Goal: Task Accomplishment & Management: Use online tool/utility

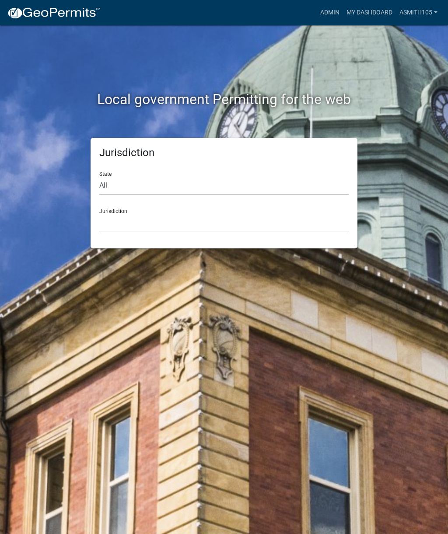
click at [164, 180] on select "All [US_STATE] [US_STATE] [US_STATE] [US_STATE] [US_STATE] [US_STATE] [US_STATE…" at bounding box center [223, 186] width 249 height 18
select select "[US_STATE]"
click at [177, 227] on select "[GEOGRAPHIC_DATA], [US_STATE][PERSON_NAME][GEOGRAPHIC_DATA], [US_STATE][PERSON_…" at bounding box center [223, 223] width 249 height 18
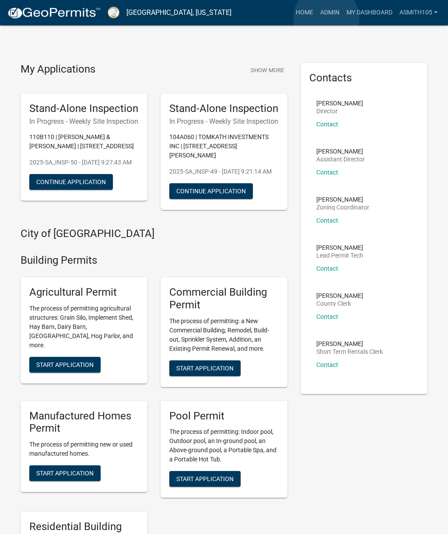
click at [326, 18] on link "Admin" at bounding box center [329, 12] width 26 height 17
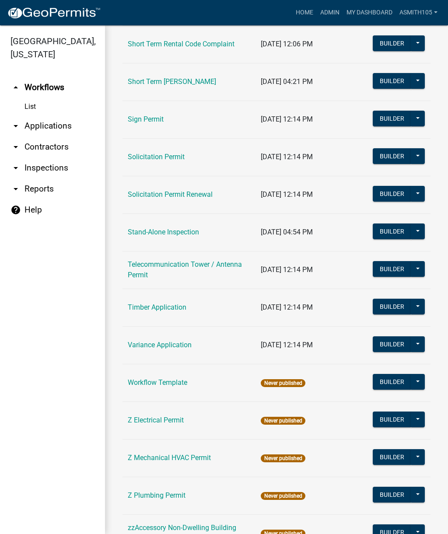
scroll to position [1140, 0]
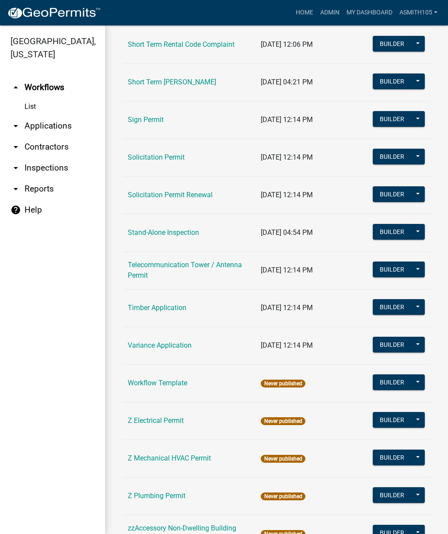
click at [161, 307] on link "Timber Application" at bounding box center [157, 307] width 59 height 8
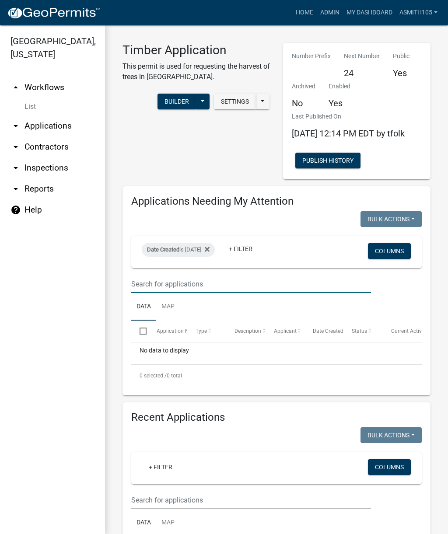
click at [209, 290] on input "text" at bounding box center [251, 284] width 240 height 18
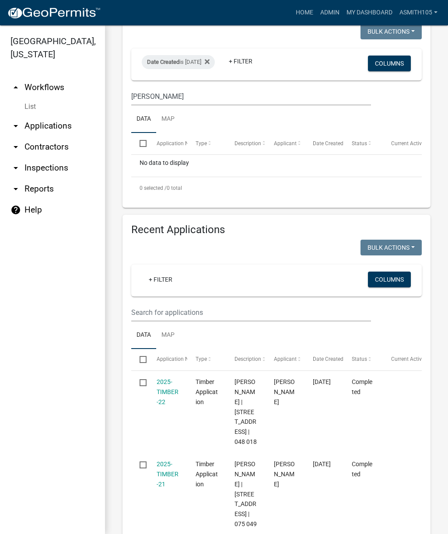
scroll to position [213, 0]
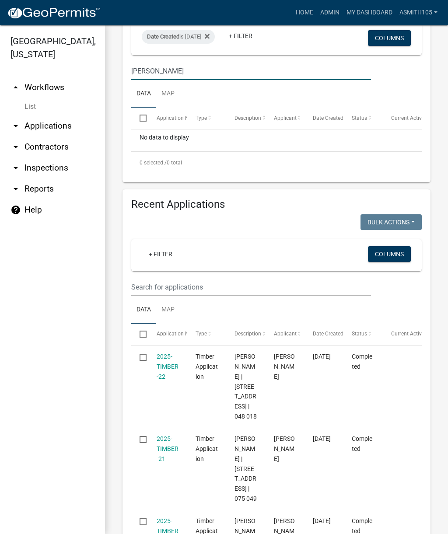
type input "[PERSON_NAME]"
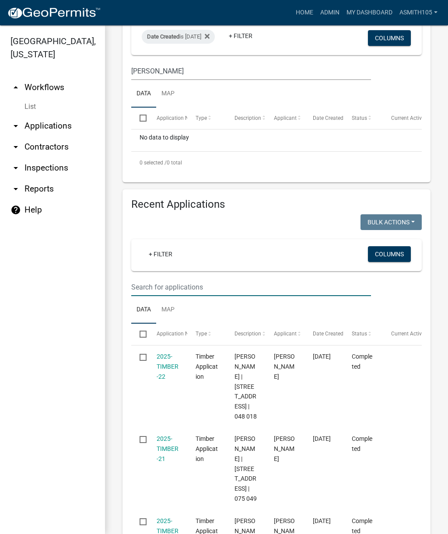
click at [228, 296] on input "text" at bounding box center [251, 287] width 240 height 18
type input "[PERSON_NAME]"
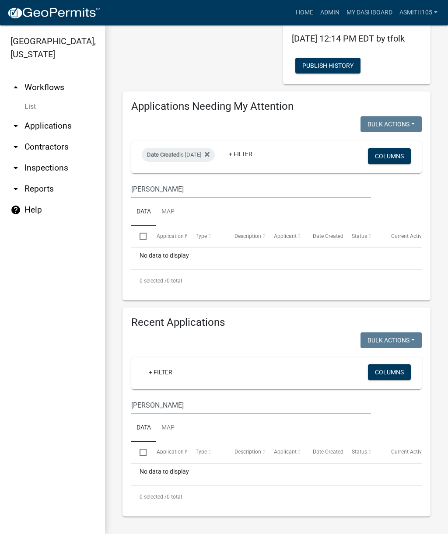
scroll to position [104, 0]
click at [53, 126] on link "arrow_drop_down Applications" at bounding box center [52, 125] width 105 height 21
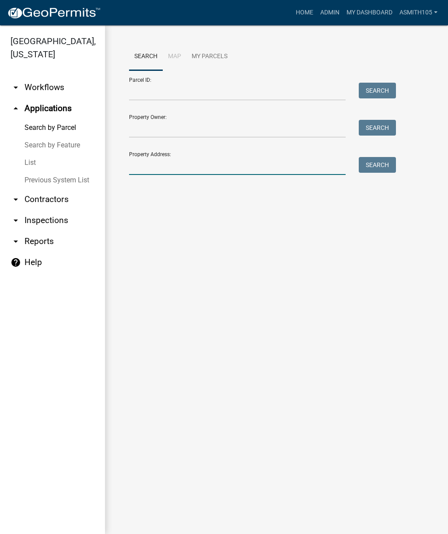
click at [208, 168] on input "Property Address:" at bounding box center [237, 166] width 216 height 18
type input "[PERSON_NAME]"
click at [381, 166] on button "Search" at bounding box center [376, 165] width 37 height 16
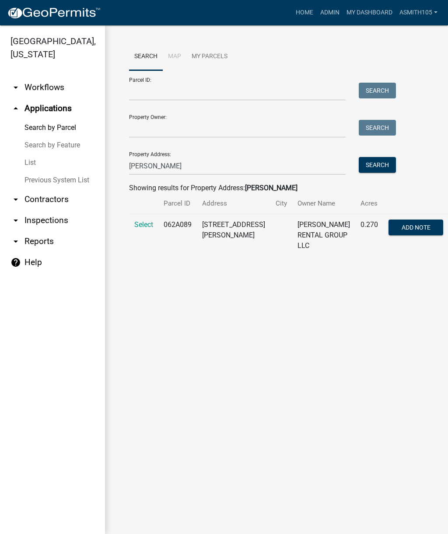
click at [141, 226] on span "Select" at bounding box center [143, 224] width 19 height 8
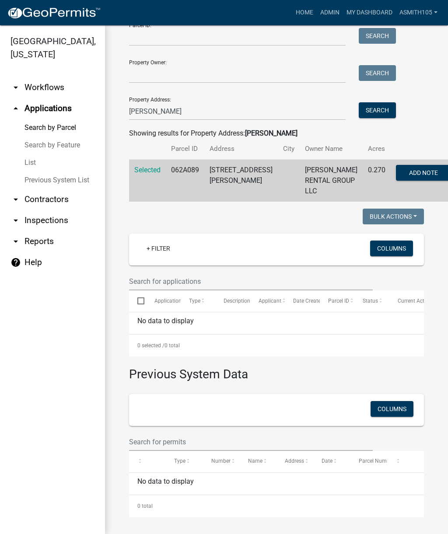
scroll to position [54, 0]
click at [73, 436] on ul "arrow_drop_down Workflows List arrow_drop_up Applications Search by Parcel Sear…" at bounding box center [52, 302] width 105 height 464
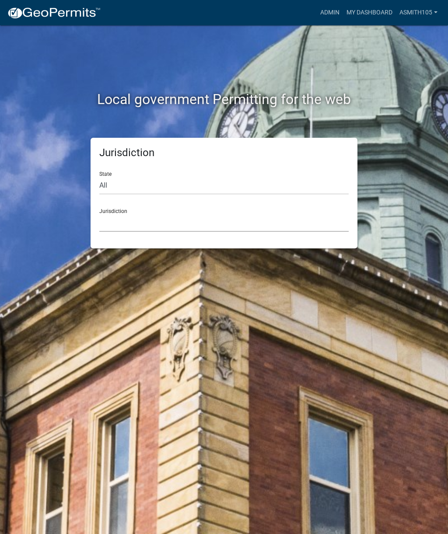
click at [162, 217] on select "Custer County, Colorado Carroll County, Georgia Cook County, Georgia Crawford C…" at bounding box center [223, 223] width 249 height 18
click at [141, 178] on select "All [US_STATE] [US_STATE] [US_STATE] [US_STATE] [US_STATE] [US_STATE] [US_STATE…" at bounding box center [223, 186] width 249 height 18
click at [173, 182] on select "All [US_STATE] [US_STATE] [US_STATE] [US_STATE] [US_STATE] [US_STATE] [US_STATE…" at bounding box center [223, 186] width 249 height 18
select select "[US_STATE]"
click at [195, 223] on select "[GEOGRAPHIC_DATA], [US_STATE][PERSON_NAME][GEOGRAPHIC_DATA], [US_STATE][PERSON_…" at bounding box center [223, 223] width 249 height 18
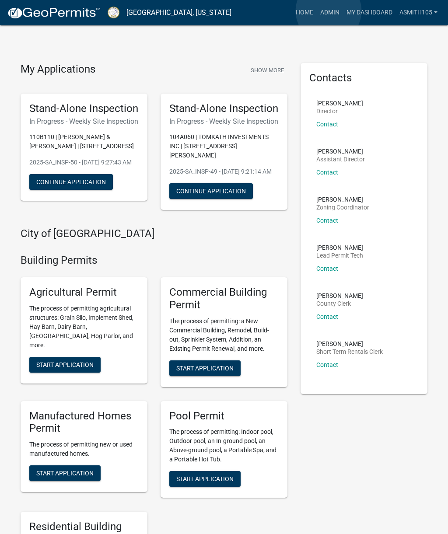
click at [328, 11] on link "Admin" at bounding box center [329, 12] width 26 height 17
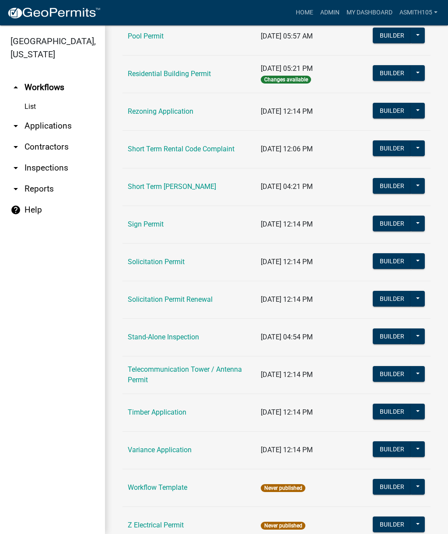
scroll to position [1048, 0]
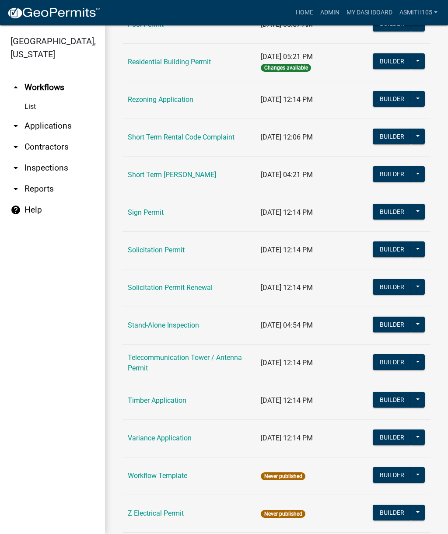
click at [164, 403] on link "Timber Application" at bounding box center [157, 400] width 59 height 8
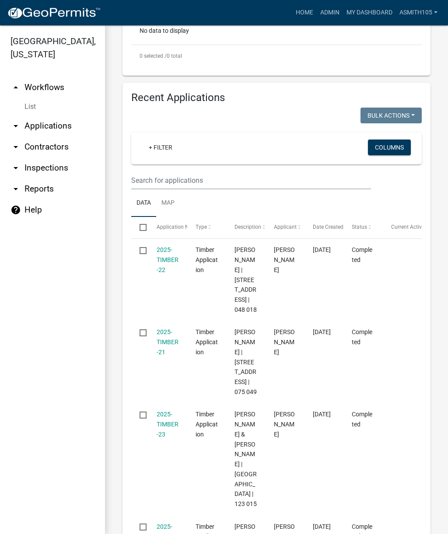
scroll to position [321, 0]
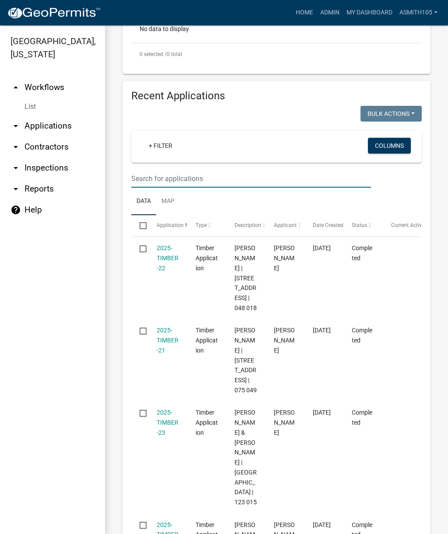
click at [206, 187] on input "text" at bounding box center [251, 179] width 240 height 18
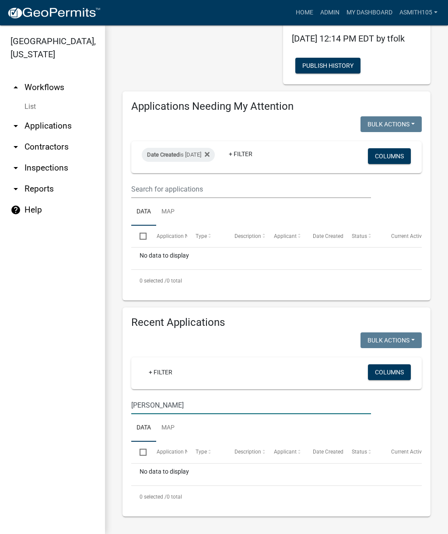
scroll to position [104, 0]
type input "[PERSON_NAME]"
click at [215, 154] on div "Date Created is 04/03/2025" at bounding box center [178, 155] width 73 height 14
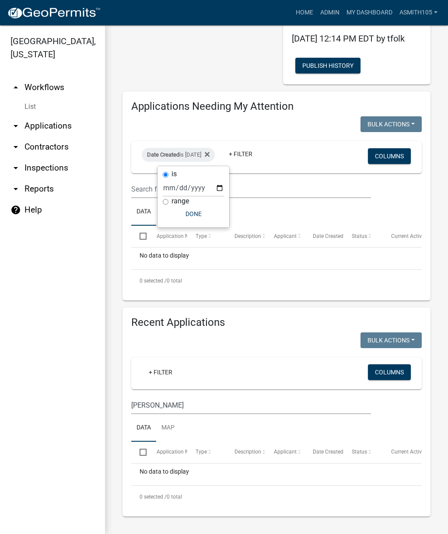
click at [209, 151] on icon at bounding box center [207, 154] width 5 height 7
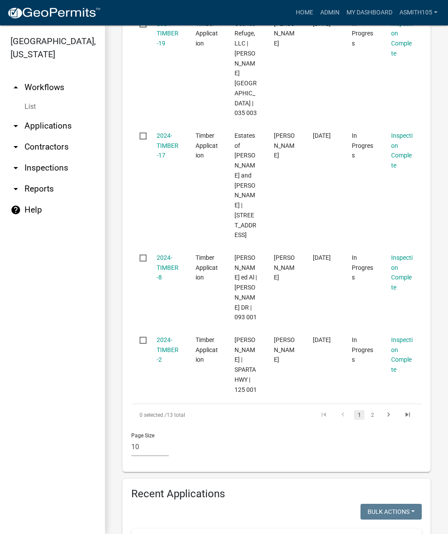
scroll to position [866, 0]
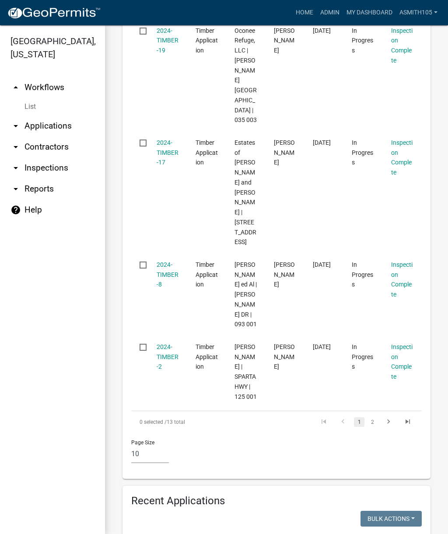
click at [373, 417] on link "2" at bounding box center [372, 422] width 10 height 10
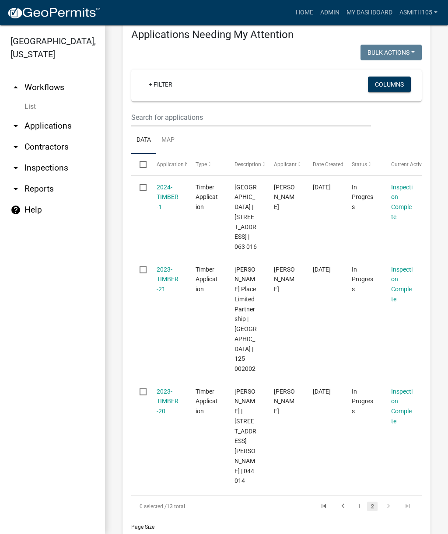
scroll to position [166, 0]
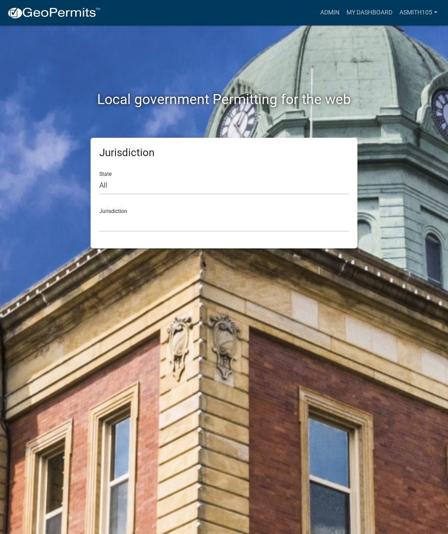
click at [168, 174] on div "State All Colorado Georgia Indiana Iowa Kansas Minnesota Ohio South Carolina Wi…" at bounding box center [223, 179] width 249 height 30
click at [190, 182] on select "All [US_STATE] [US_STATE] [US_STATE] [US_STATE] [US_STATE] [US_STATE] [US_STATE…" at bounding box center [223, 186] width 249 height 18
click at [200, 182] on select "All [US_STATE] [US_STATE] [US_STATE] [US_STATE] [US_STATE] [US_STATE] [US_STATE…" at bounding box center [223, 186] width 249 height 18
click at [187, 187] on select "All [US_STATE] [US_STATE] [US_STATE] [US_STATE] [US_STATE] [US_STATE] [US_STATE…" at bounding box center [223, 186] width 249 height 18
select select "[US_STATE]"
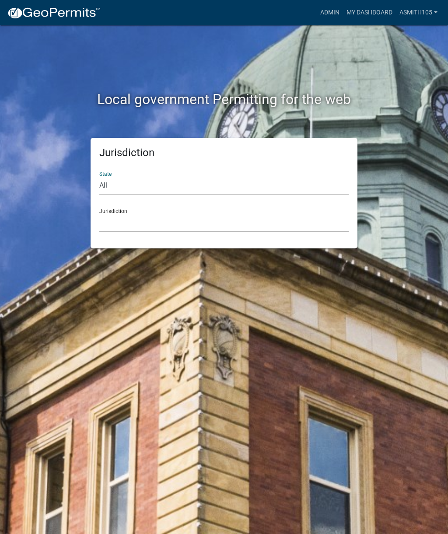
click at [180, 225] on select "[GEOGRAPHIC_DATA], [US_STATE][PERSON_NAME][GEOGRAPHIC_DATA], [US_STATE][PERSON_…" at bounding box center [223, 223] width 249 height 18
click at [215, 184] on select "All [US_STATE] [US_STATE] [US_STATE] [US_STATE] [US_STATE] [US_STATE] [US_STATE…" at bounding box center [223, 186] width 249 height 18
click at [215, 220] on select "[GEOGRAPHIC_DATA], [US_STATE][PERSON_NAME][GEOGRAPHIC_DATA], [US_STATE][PERSON_…" at bounding box center [223, 223] width 249 height 18
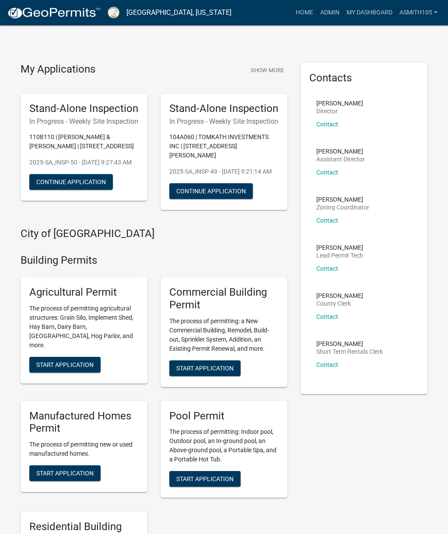
click at [333, 10] on link "Admin" at bounding box center [329, 12] width 26 height 17
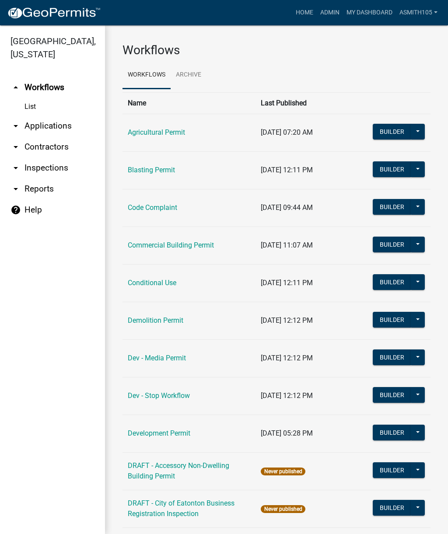
click at [161, 209] on link "Code Complaint" at bounding box center [152, 207] width 49 height 8
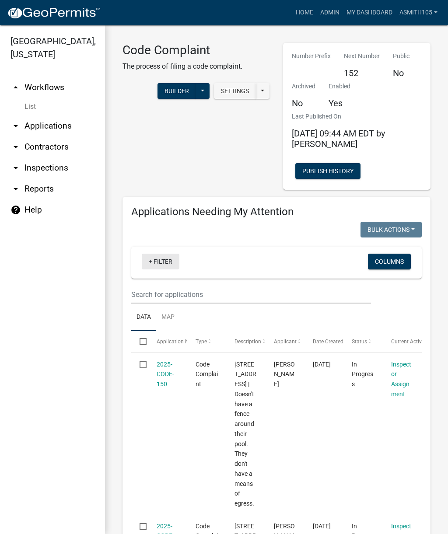
click at [164, 261] on link "+ Filter" at bounding box center [161, 261] width 38 height 16
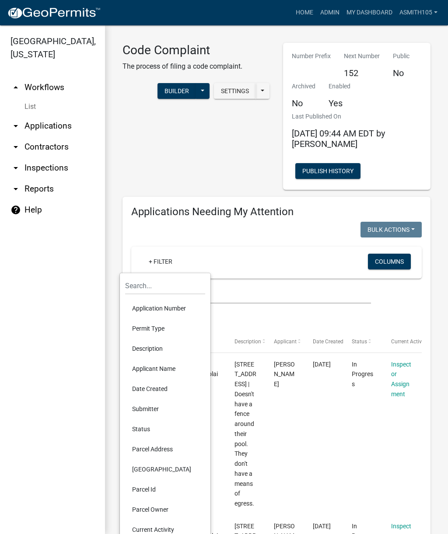
scroll to position [13, 0]
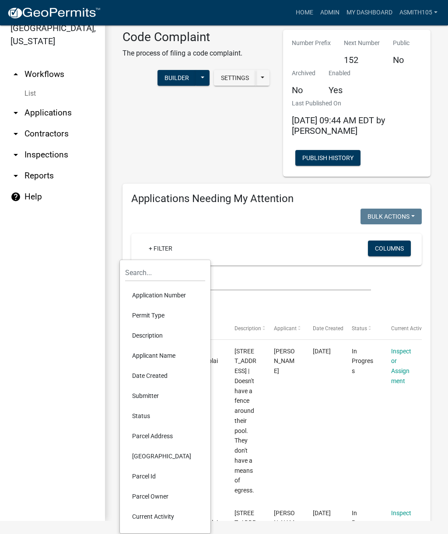
click at [152, 372] on li "Date Created" at bounding box center [165, 375] width 80 height 20
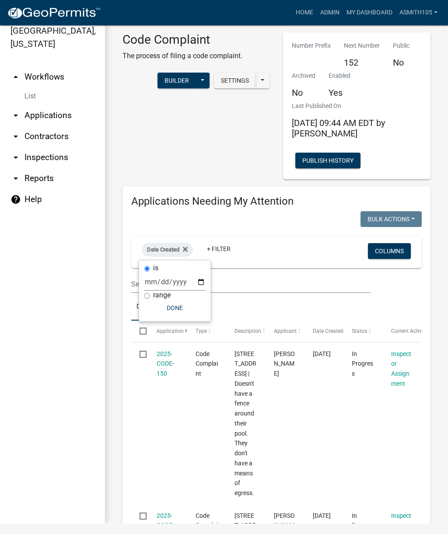
scroll to position [0, 0]
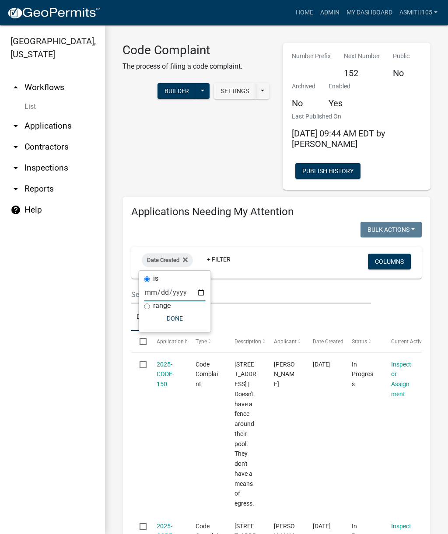
click at [173, 290] on input "date" at bounding box center [174, 292] width 61 height 18
type input "2025-10-15"
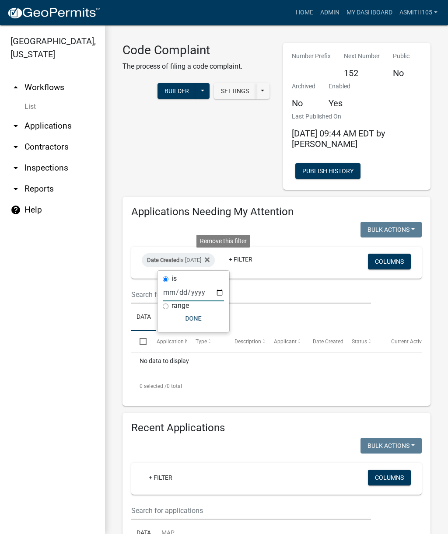
click at [209, 254] on fa-icon at bounding box center [205, 260] width 8 height 14
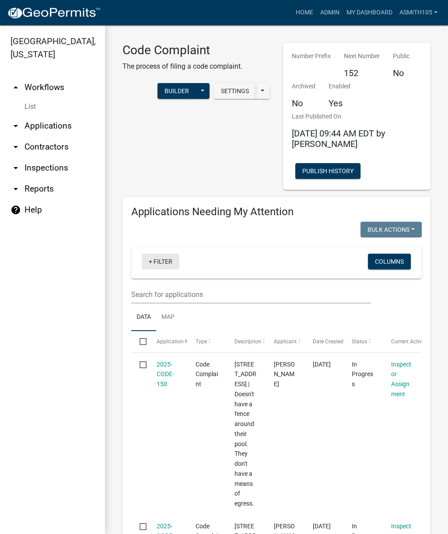
click at [167, 264] on link "+ Filter" at bounding box center [161, 261] width 38 height 16
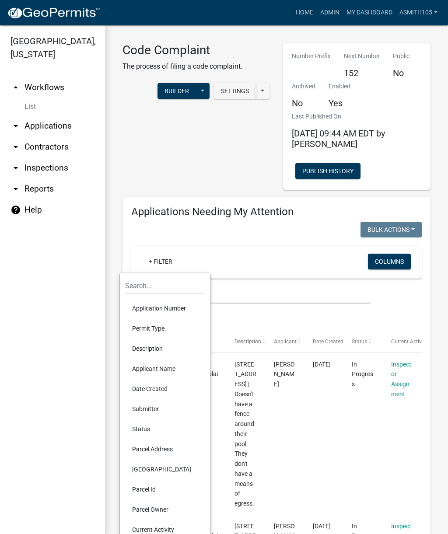
click at [157, 386] on li "Date Created" at bounding box center [165, 388] width 80 height 20
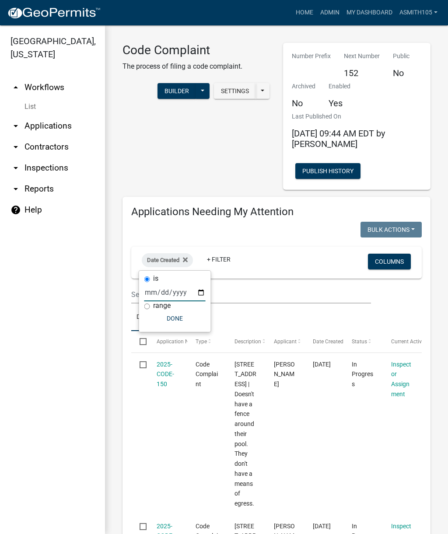
click at [171, 294] on input "date" at bounding box center [174, 292] width 61 height 18
type input "2025-10-15"
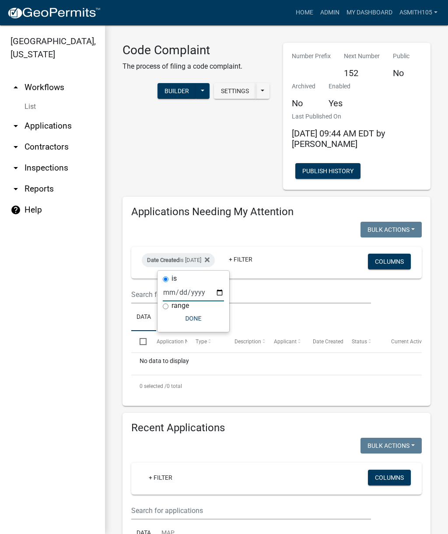
click at [183, 319] on button "Done" at bounding box center [193, 318] width 61 height 16
click at [198, 260] on div "Date Created is 10/15/2025" at bounding box center [178, 260] width 73 height 14
click at [187, 314] on button "Done" at bounding box center [193, 318] width 61 height 16
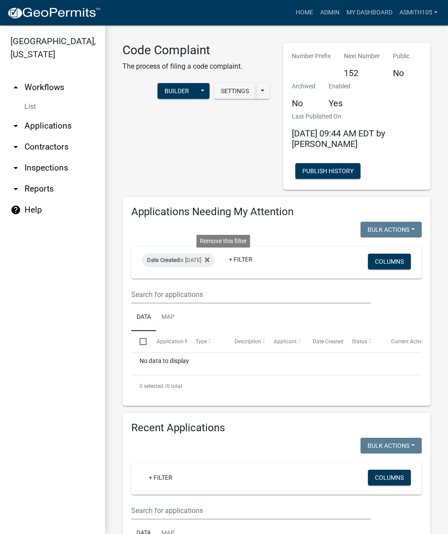
click at [209, 253] on fa-icon at bounding box center [205, 260] width 8 height 14
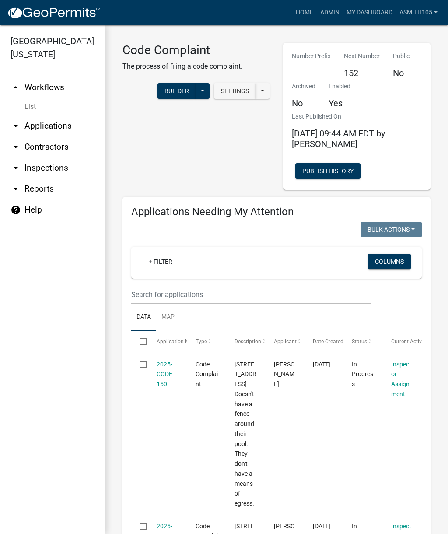
click at [201, 265] on div "+ Filter" at bounding box center [229, 262] width 188 height 18
click at [203, 270] on div "+ Filter" at bounding box center [229, 262] width 188 height 18
click at [165, 258] on link "+ Filter" at bounding box center [161, 261] width 38 height 16
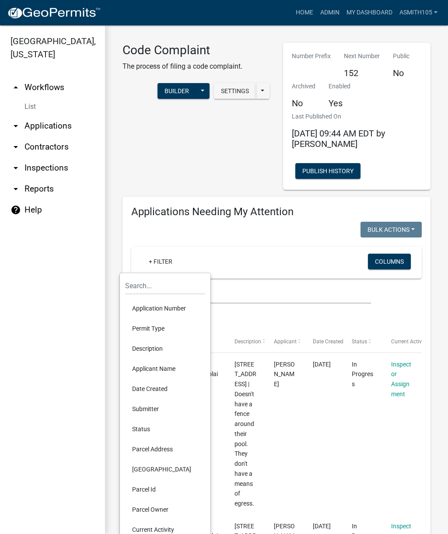
click at [149, 385] on li "Date Created" at bounding box center [165, 388] width 80 height 20
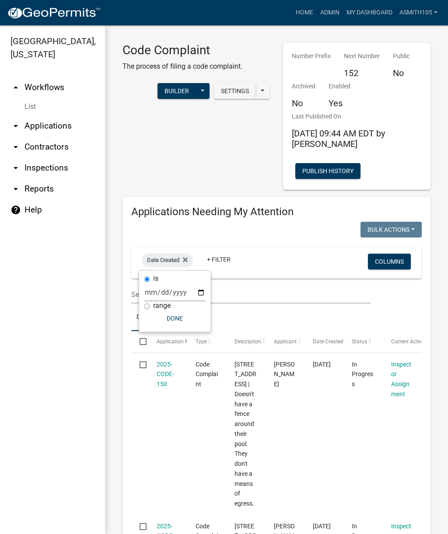
click at [149, 306] on input "range" at bounding box center [147, 306] width 6 height 6
radio input "true"
select select
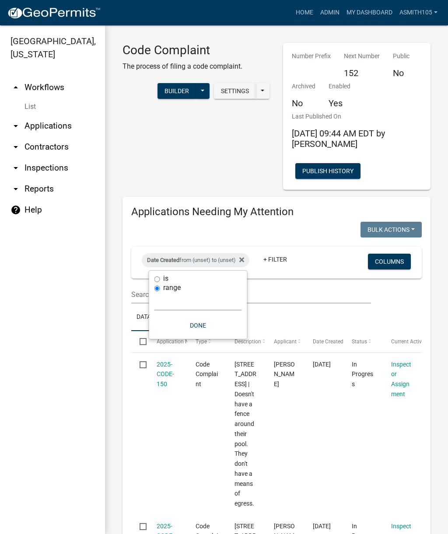
click at [185, 329] on button "Done" at bounding box center [197, 325] width 87 height 16
click at [198, 257] on div "Date Created from (unset) to (unset)" at bounding box center [196, 260] width 108 height 14
select select
click at [244, 254] on fa-icon at bounding box center [240, 260] width 8 height 14
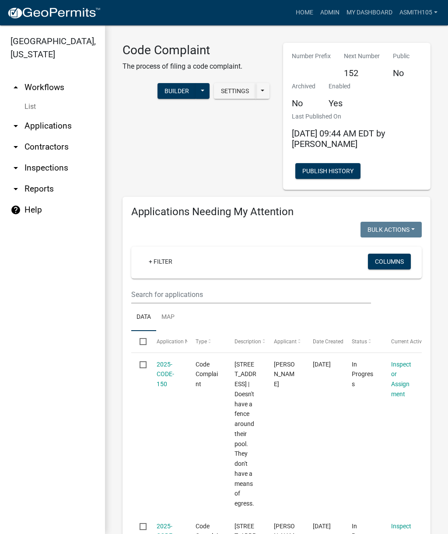
click at [187, 271] on div "+ Filter" at bounding box center [229, 262] width 188 height 18
click at [168, 263] on link "+ Filter" at bounding box center [161, 261] width 38 height 16
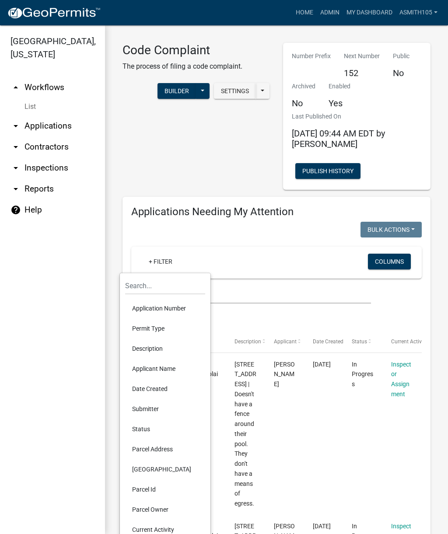
click at [150, 389] on li "Date Created" at bounding box center [165, 388] width 80 height 20
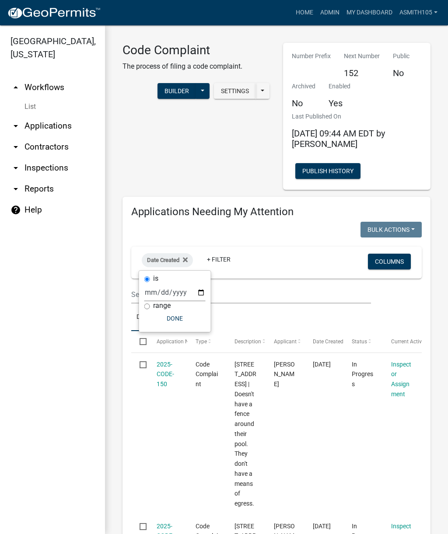
click at [149, 305] on input "range" at bounding box center [147, 306] width 6 height 6
radio input "true"
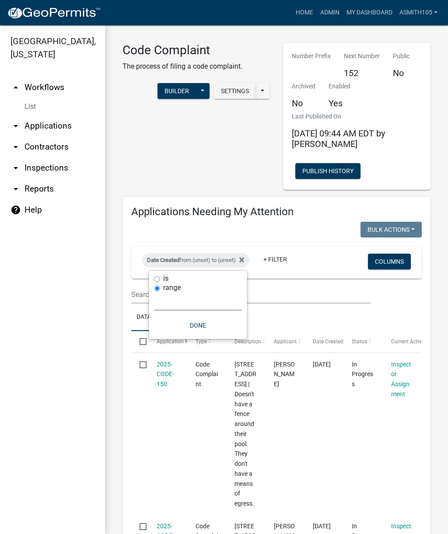
click at [185, 300] on select "Today Yesterday Current Week Previous Week Current Month Last Month Current Cal…" at bounding box center [197, 301] width 87 height 18
select select "custom"
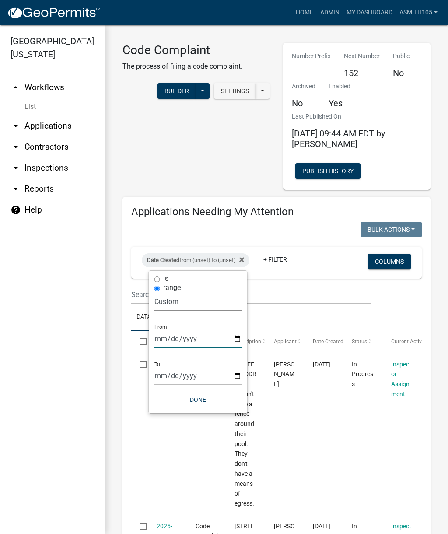
click at [182, 337] on input "date" at bounding box center [197, 339] width 87 height 18
type input "2025-07-01"
click at [211, 373] on input "date" at bounding box center [203, 376] width 87 height 18
type input "2025-10-15"
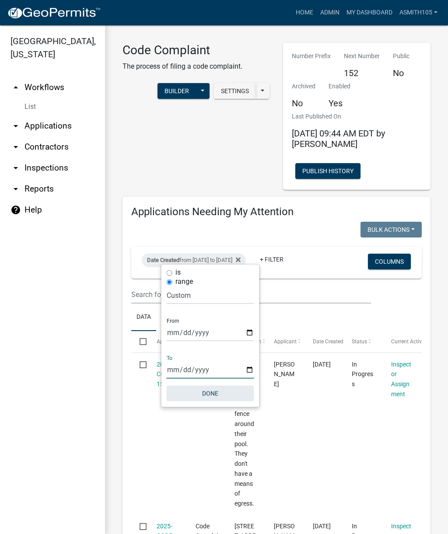
click at [201, 394] on button "Done" at bounding box center [210, 393] width 87 height 16
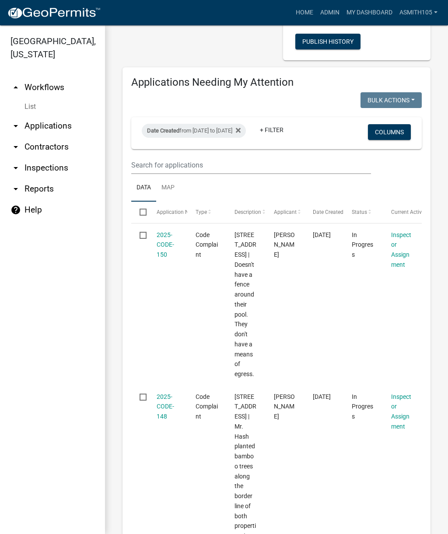
scroll to position [129, 0]
click at [240, 127] on icon at bounding box center [238, 130] width 5 height 7
click at [170, 135] on link "+ Filter" at bounding box center [161, 133] width 38 height 16
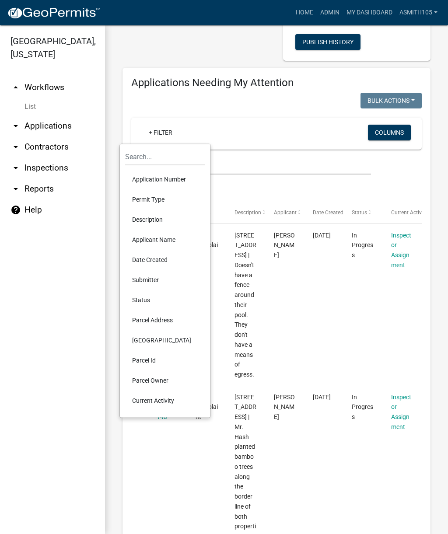
click at [156, 275] on li "Submitter" at bounding box center [165, 280] width 80 height 20
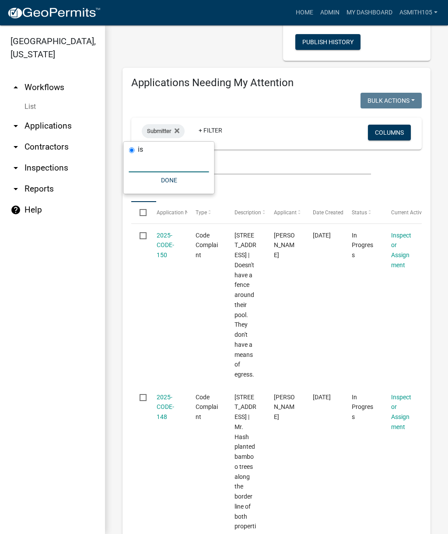
click at [165, 164] on input "text" at bounding box center [169, 163] width 80 height 18
type input "S"
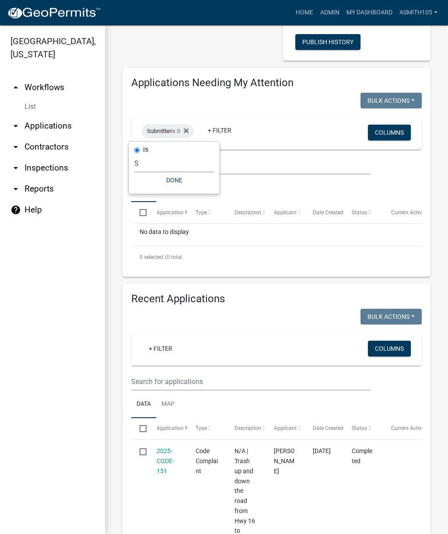
click at [188, 127] on icon at bounding box center [186, 130] width 5 height 7
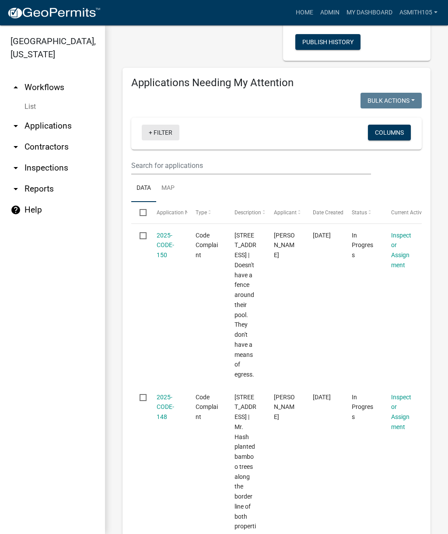
click at [165, 132] on link "+ Filter" at bounding box center [161, 133] width 38 height 16
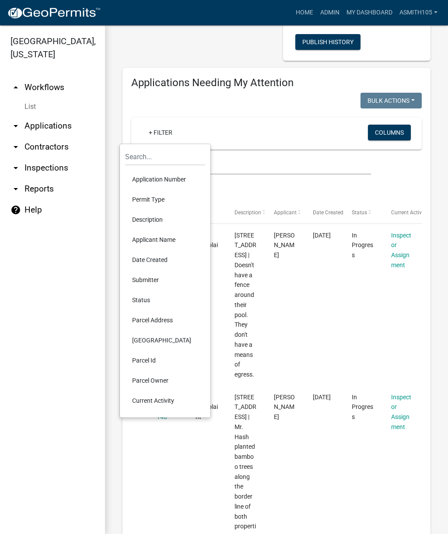
click at [152, 259] on li "Date Created" at bounding box center [165, 260] width 80 height 20
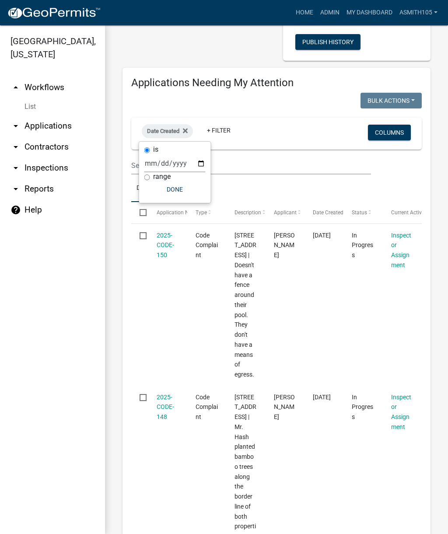
click at [147, 179] on input "range" at bounding box center [147, 177] width 6 height 6
radio input "true"
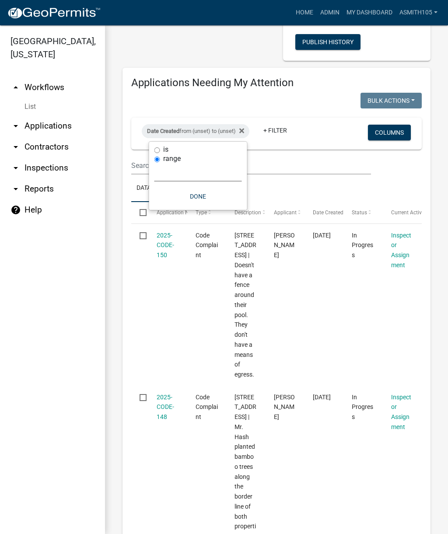
click at [178, 174] on select "Today Yesterday Current Week Previous Week Current Month Last Month Current Cal…" at bounding box center [197, 172] width 87 height 18
select select "custom"
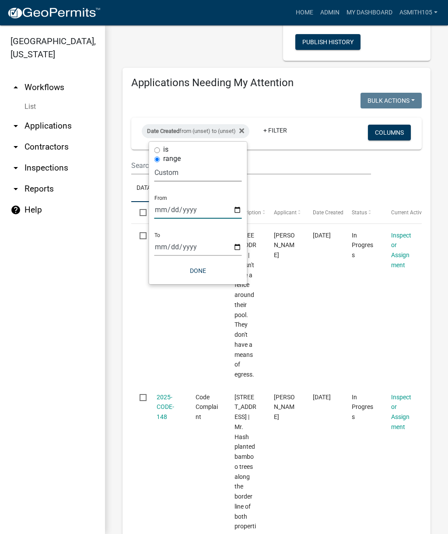
click at [187, 207] on input "date" at bounding box center [197, 210] width 87 height 18
type input "2025-07-01"
click at [205, 245] on input "date" at bounding box center [203, 247] width 87 height 18
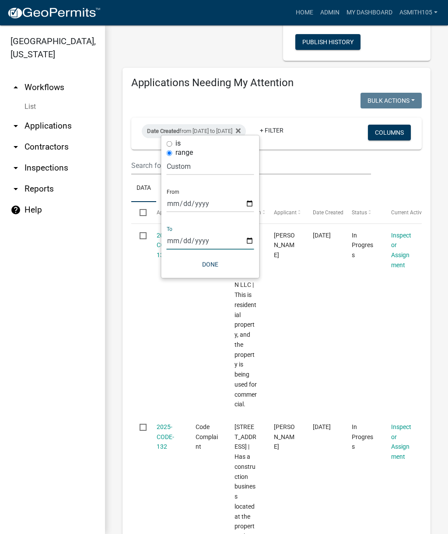
type input "2025-09-30"
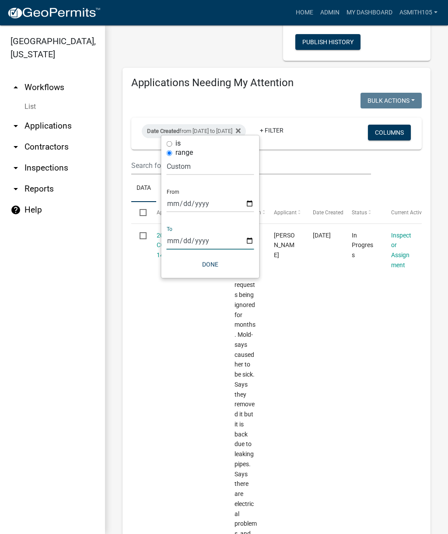
click at [202, 264] on button "Done" at bounding box center [210, 265] width 87 height 16
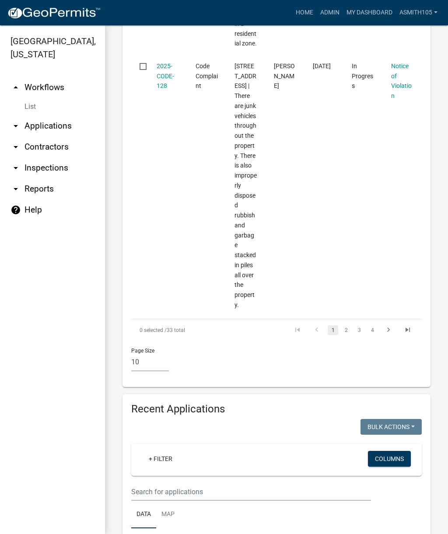
scroll to position [2940, 0]
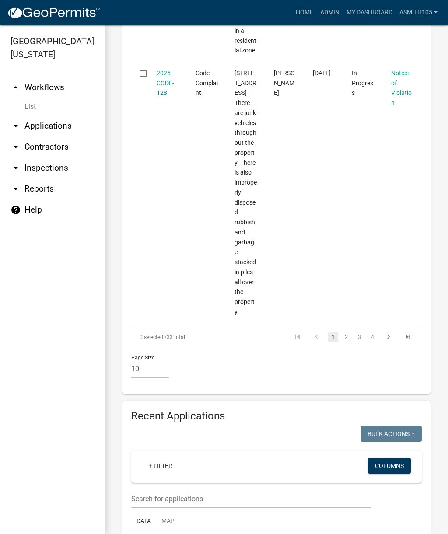
click at [348, 332] on link "2" at bounding box center [345, 337] width 10 height 10
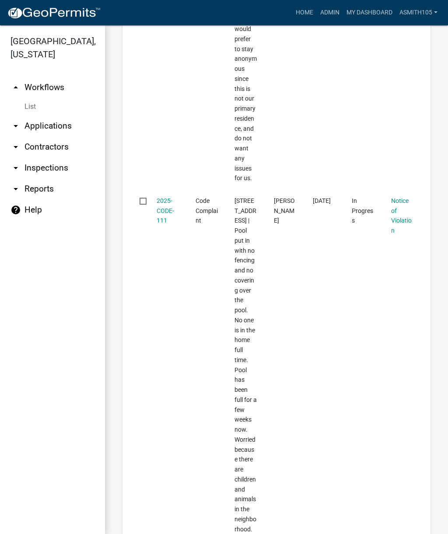
scroll to position [4410, 0]
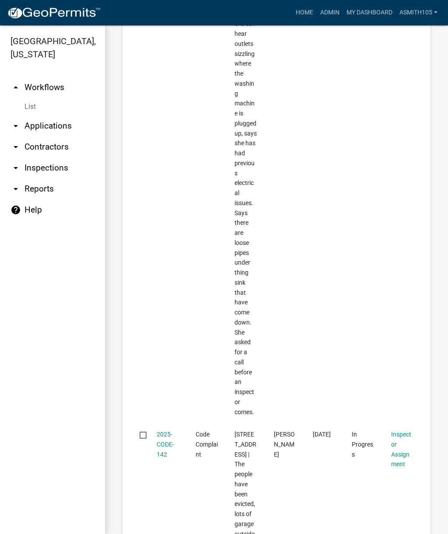
scroll to position [6408, 0]
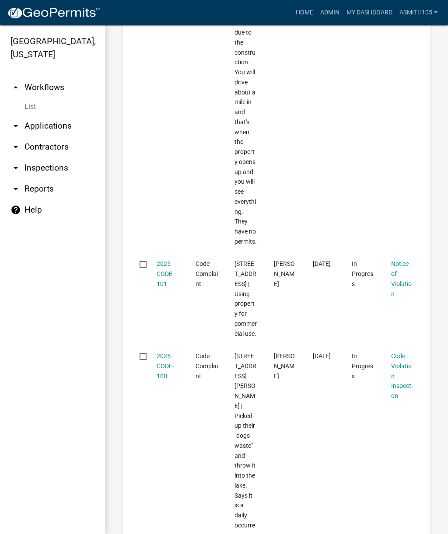
scroll to position [3128, 0]
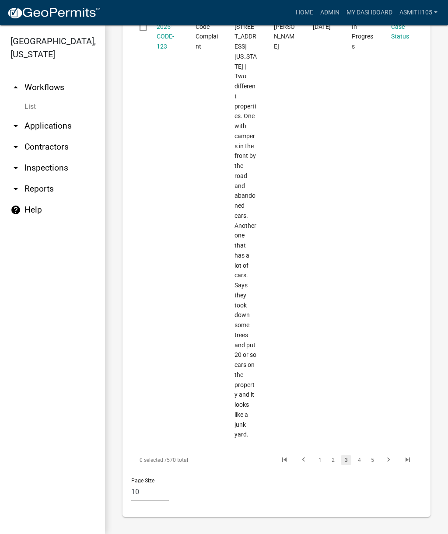
scroll to position [3829, 0]
click at [362, 456] on link "4" at bounding box center [359, 460] width 10 height 10
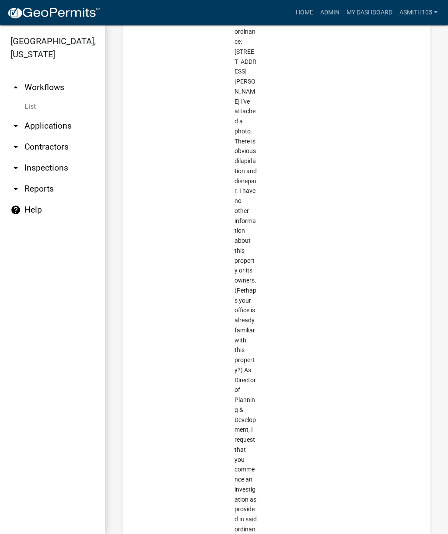
scroll to position [5021, 0]
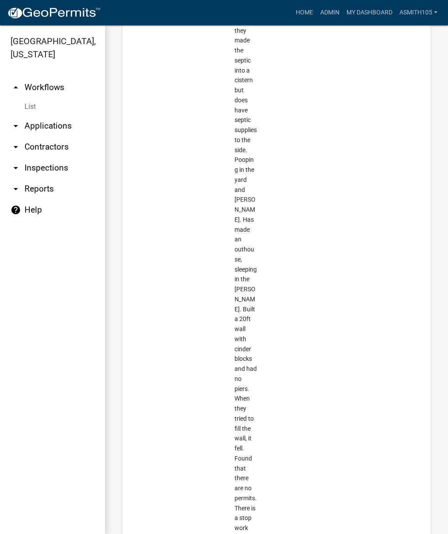
scroll to position [4973, 0]
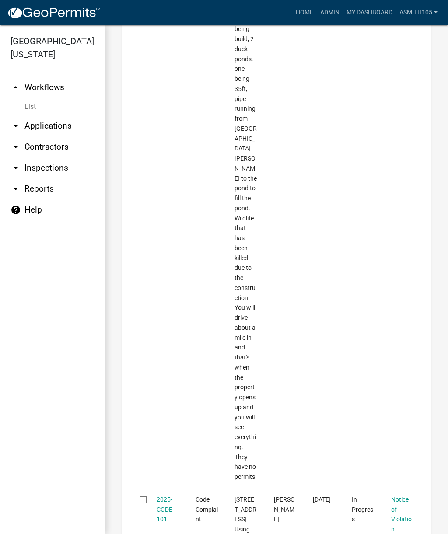
scroll to position [2567, 0]
